Goal: Feedback & Contribution: Contribute content

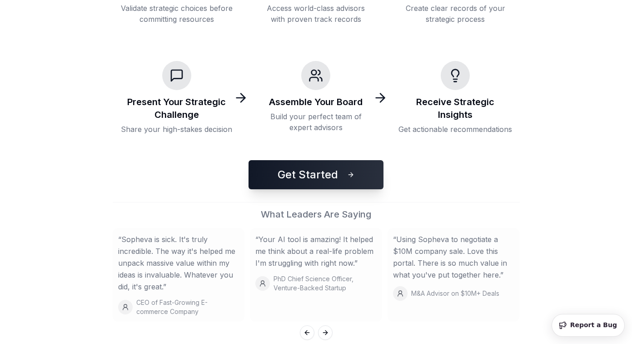
scroll to position [175, 0]
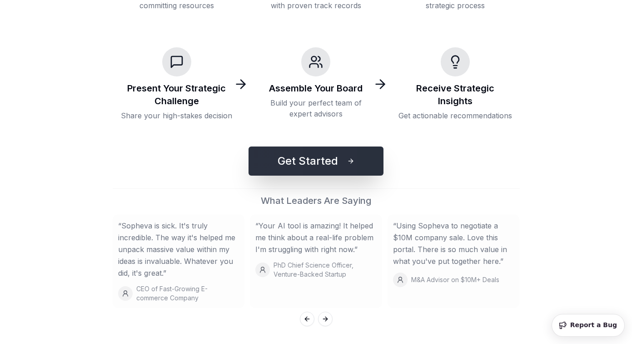
click at [325, 159] on button "Get Started" at bounding box center [316, 160] width 135 height 29
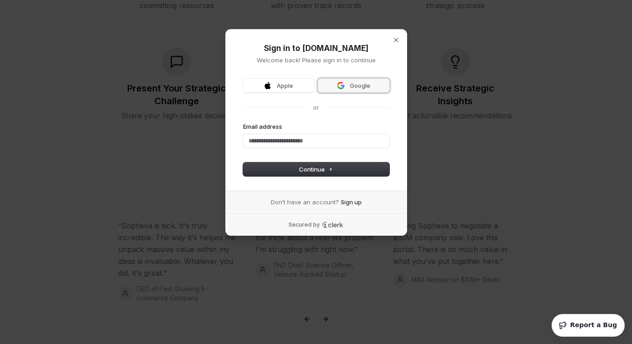
click at [352, 85] on span "Google" at bounding box center [360, 85] width 20 height 8
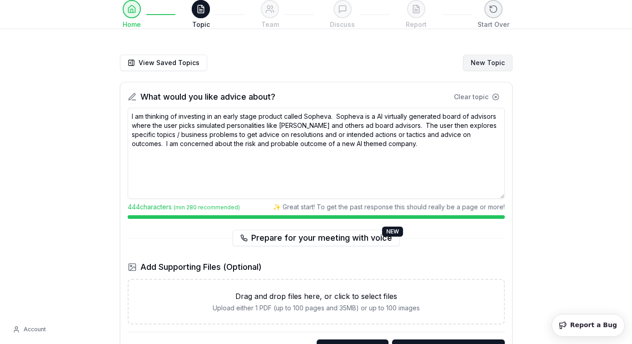
click at [488, 68] on button "New Topic" at bounding box center [488, 63] width 50 height 16
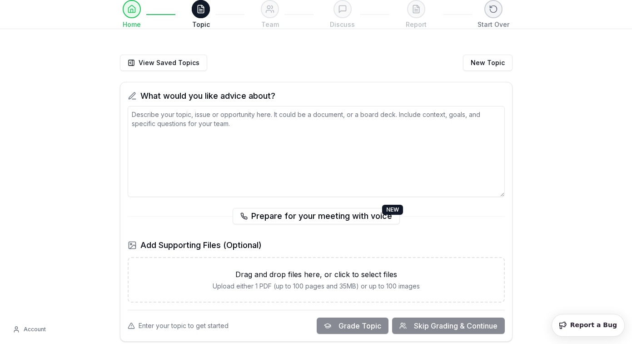
click at [347, 116] on textarea at bounding box center [316, 151] width 377 height 91
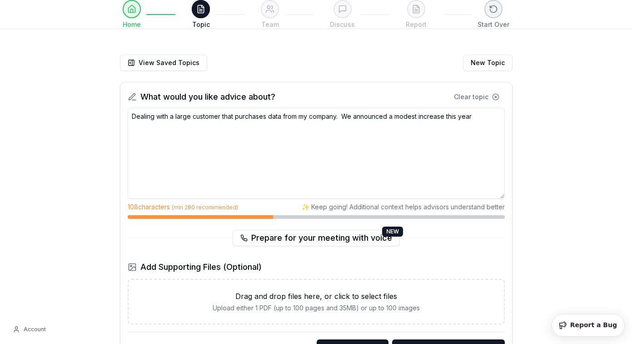
type textarea "Dealing with a large customer that purchases data from my company. We announced…"
